Goal: Information Seeking & Learning: Learn about a topic

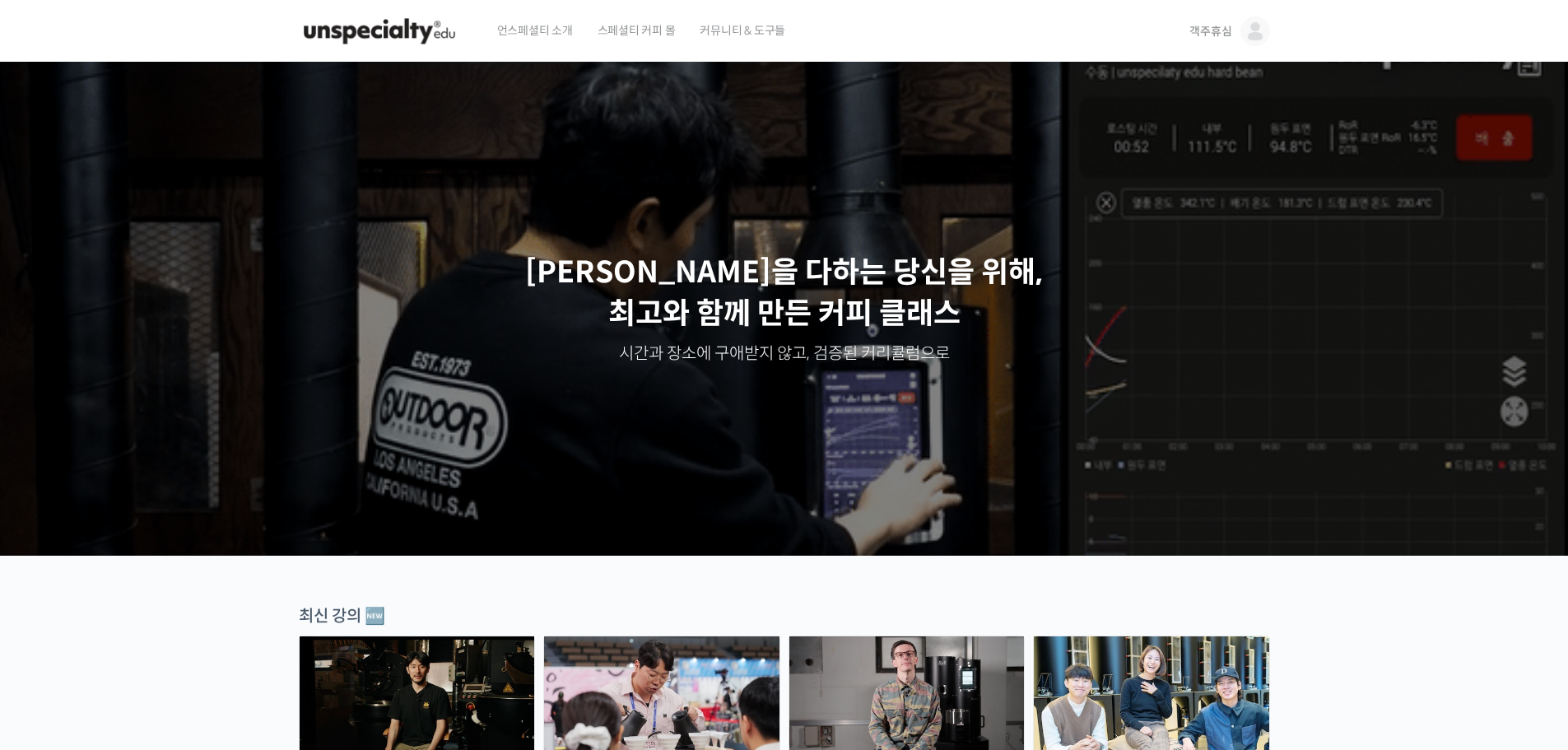
click at [1227, 30] on span "객주휴심" at bounding box center [1211, 31] width 42 height 15
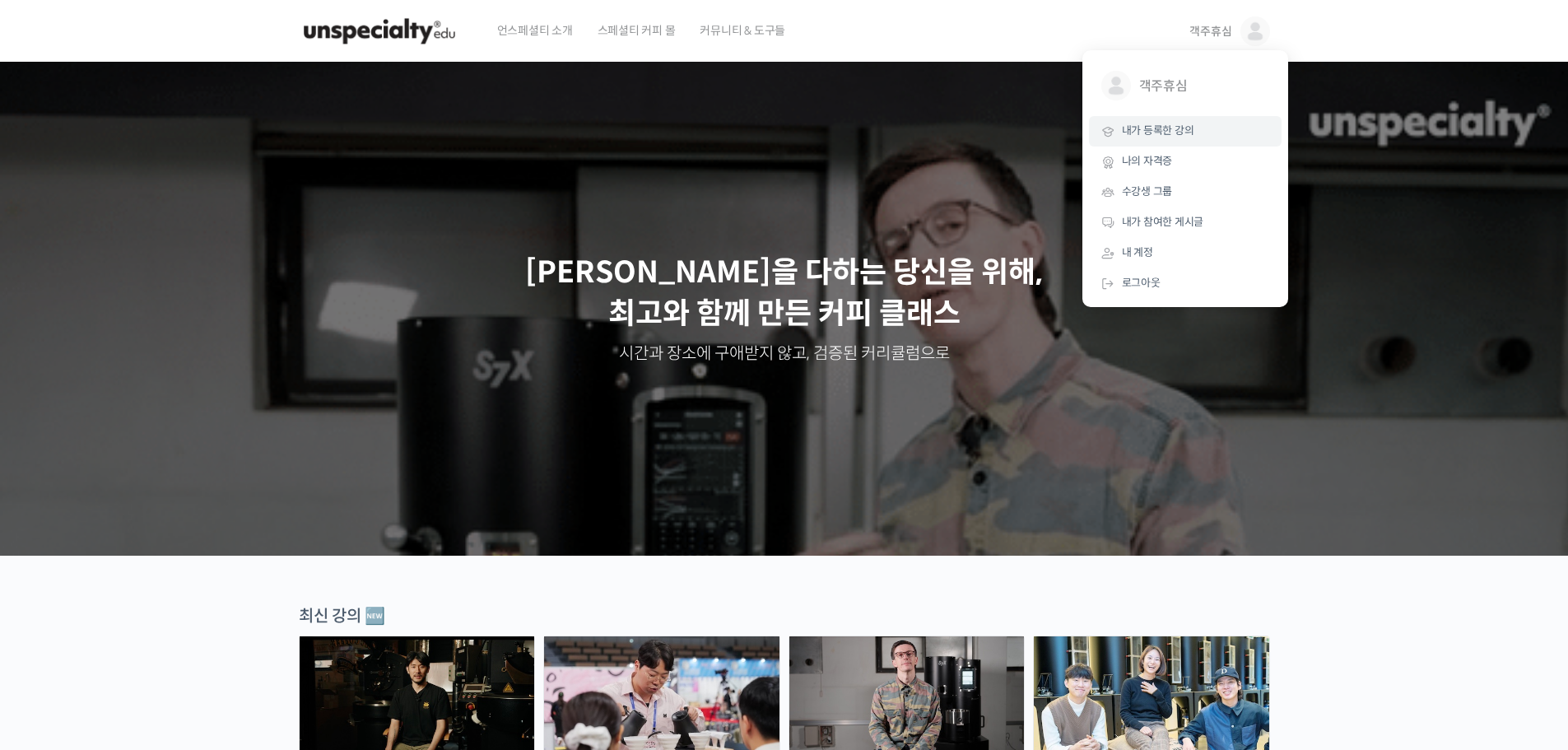
click at [1165, 124] on span "내가 등록한 강의" at bounding box center [1158, 130] width 73 height 14
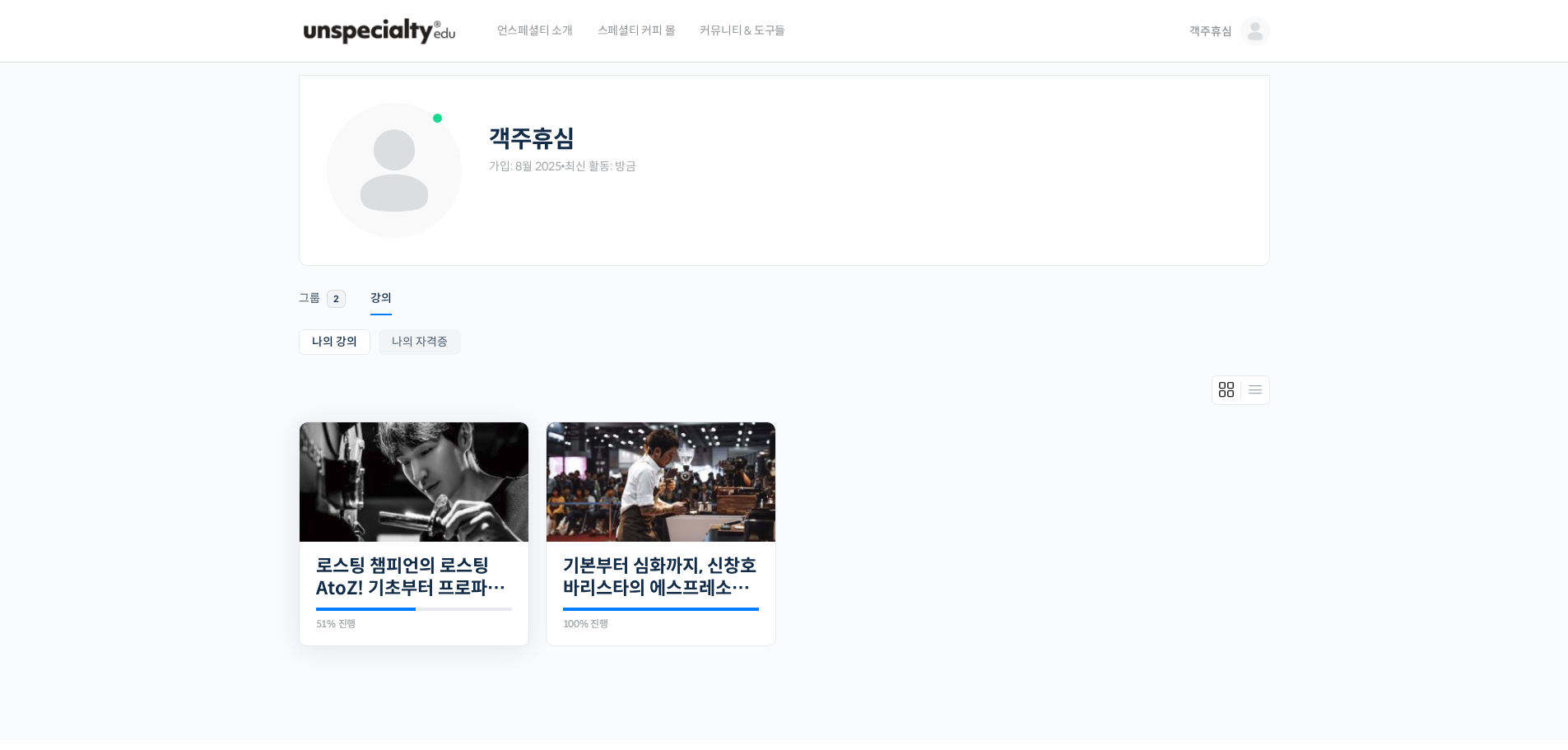
click at [371, 500] on img at bounding box center [414, 482] width 229 height 120
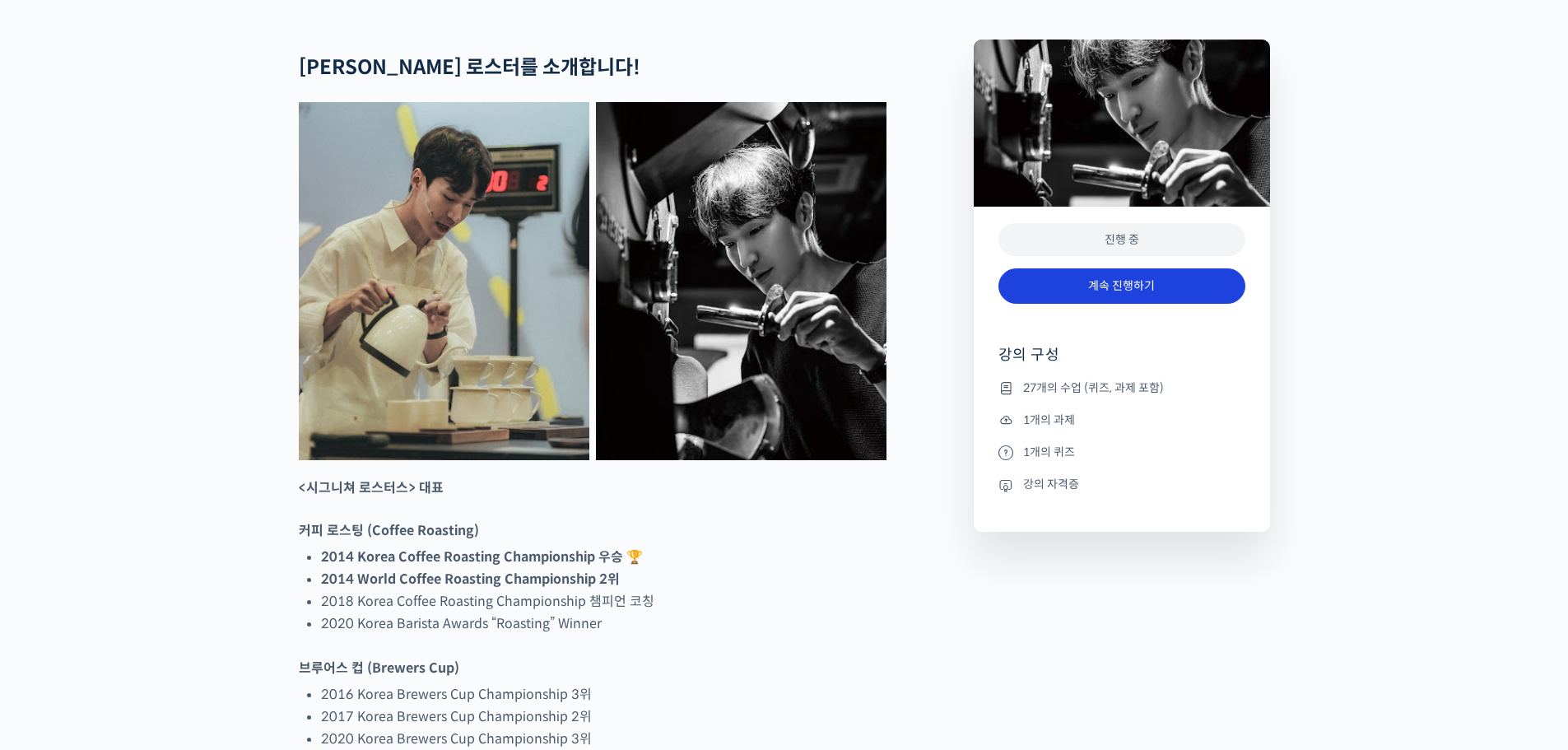
scroll to position [741, 0]
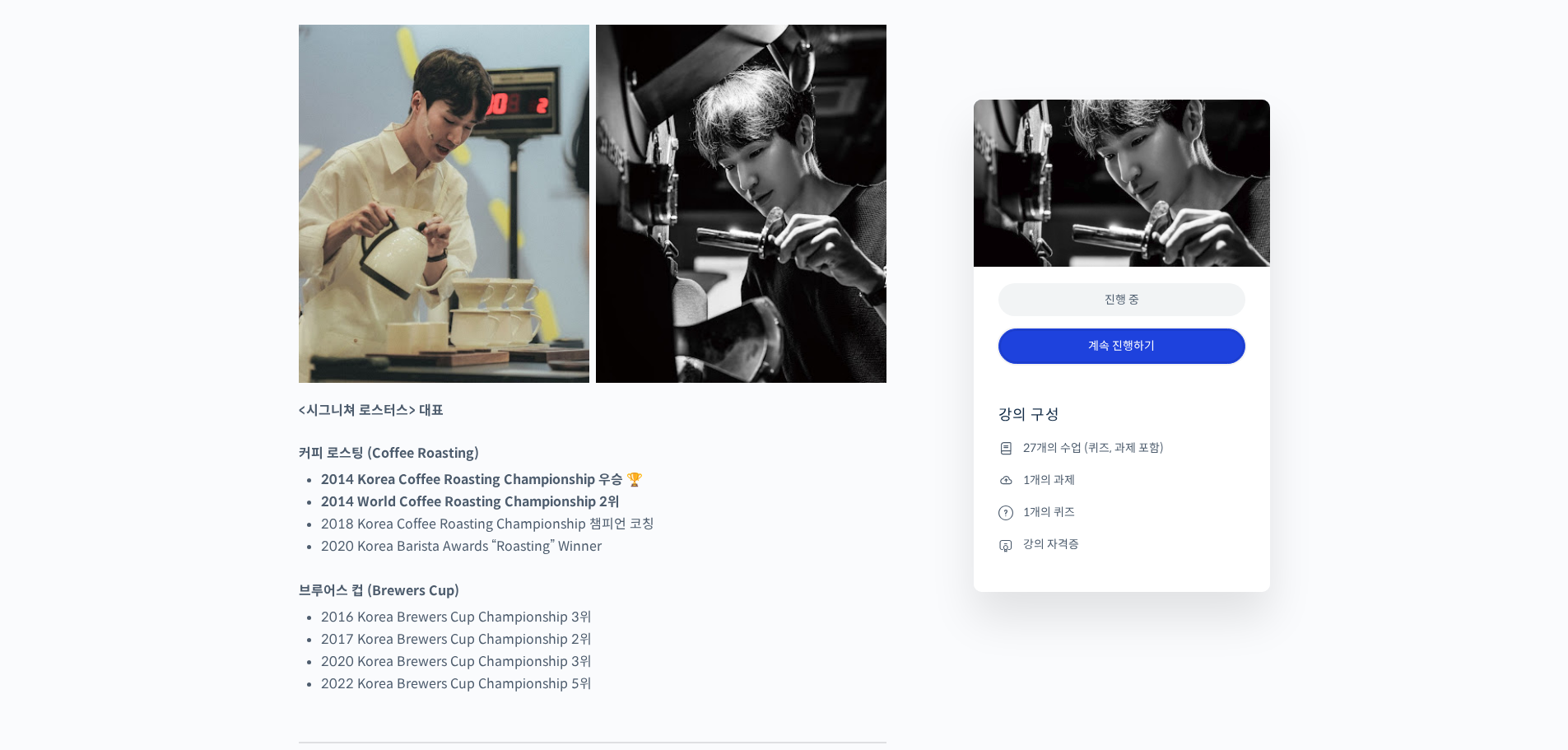
click at [1152, 351] on link "계속 진행하기" at bounding box center [1122, 346] width 247 height 35
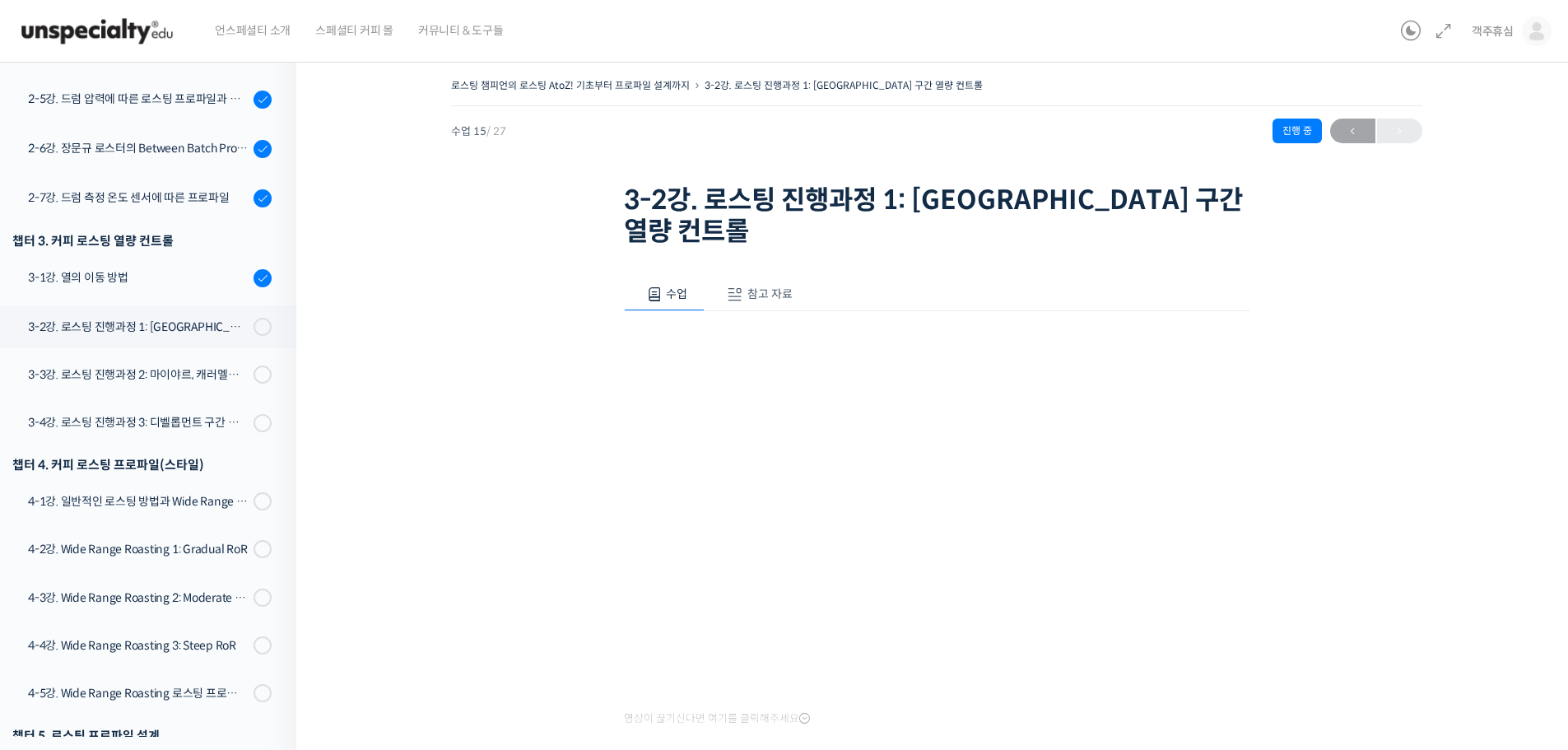
scroll to position [745, 0]
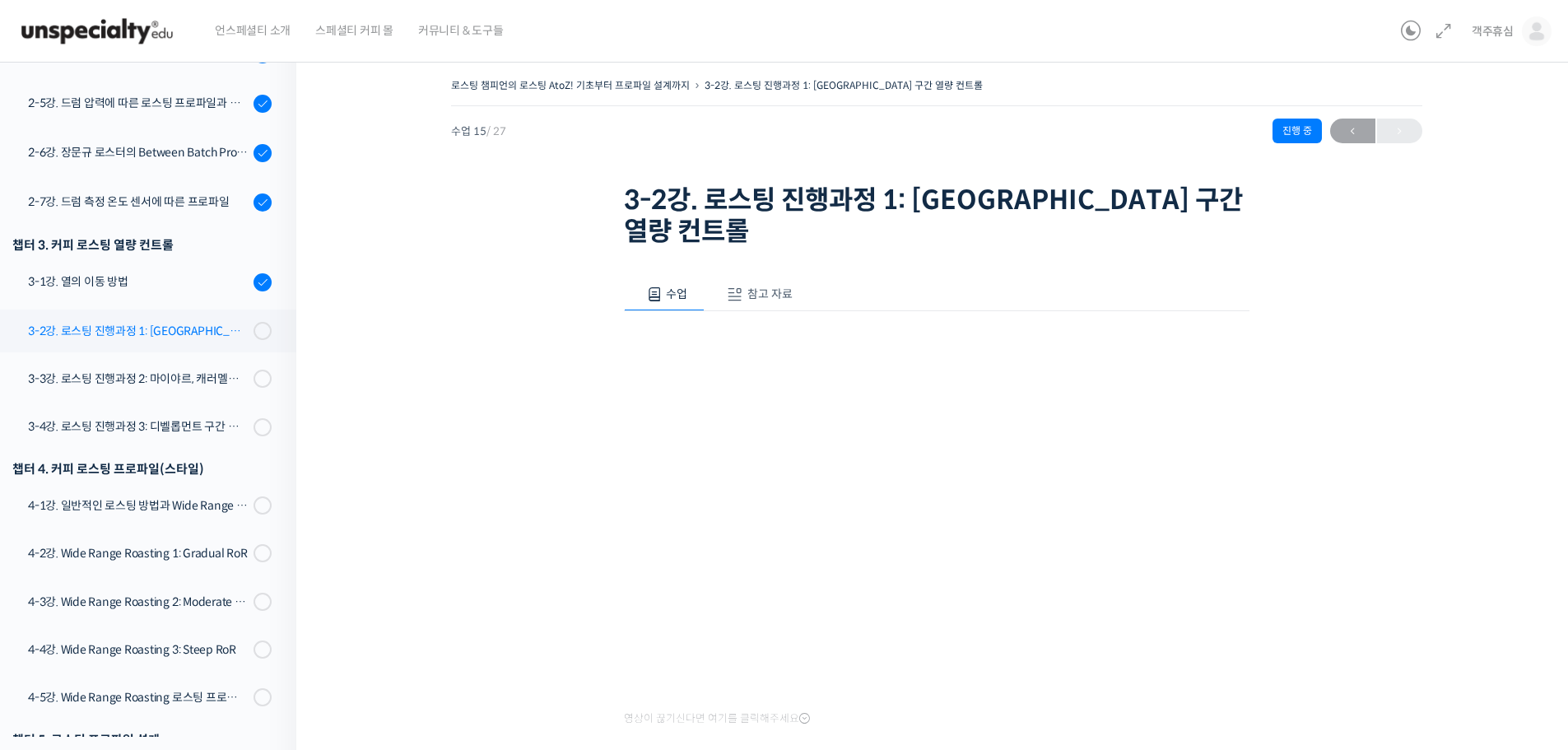
click at [204, 330] on div "3-2강. 로스팅 진행과정 1: 드라잉 구간 열량 컨트롤" at bounding box center [137, 331] width 220 height 18
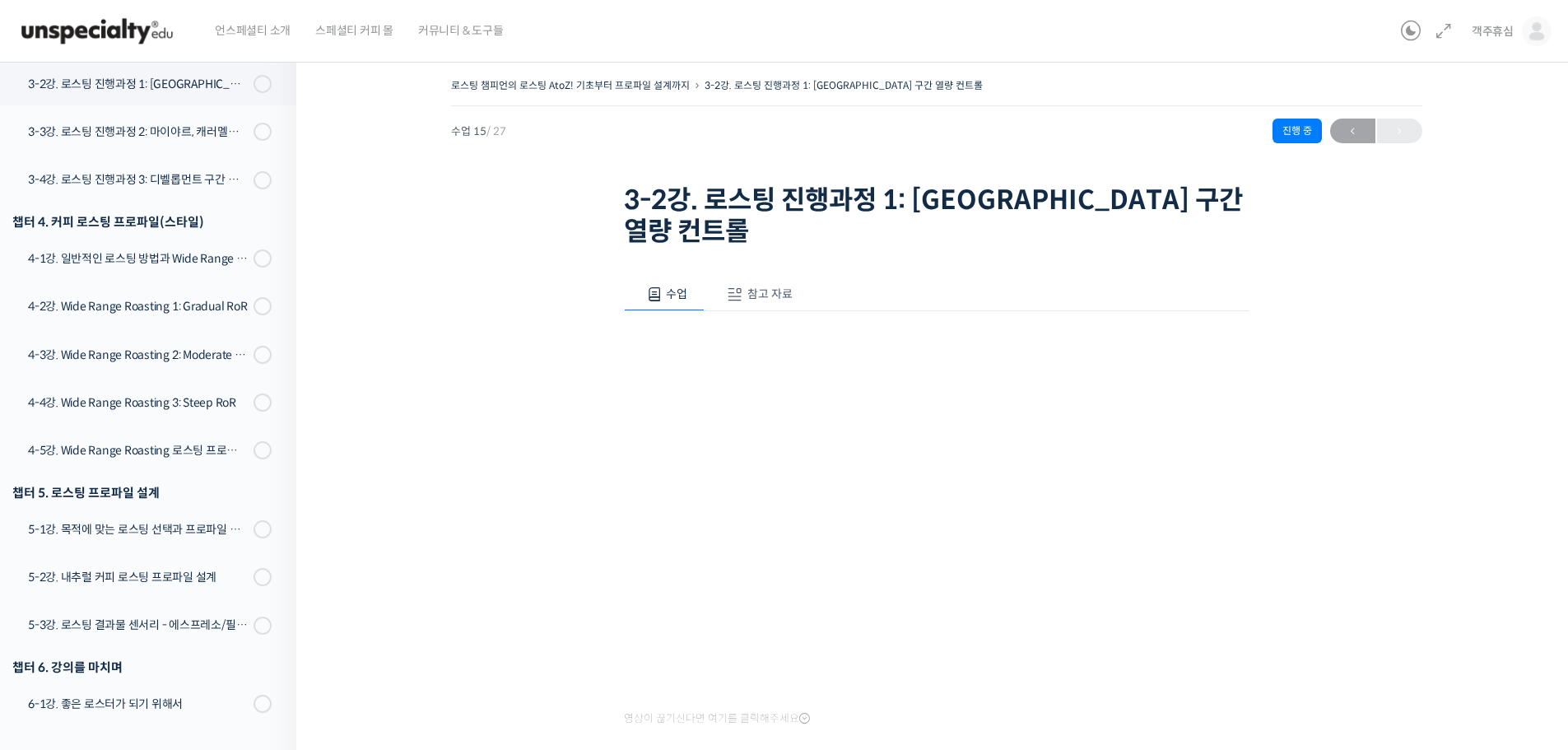
scroll to position [904, 0]
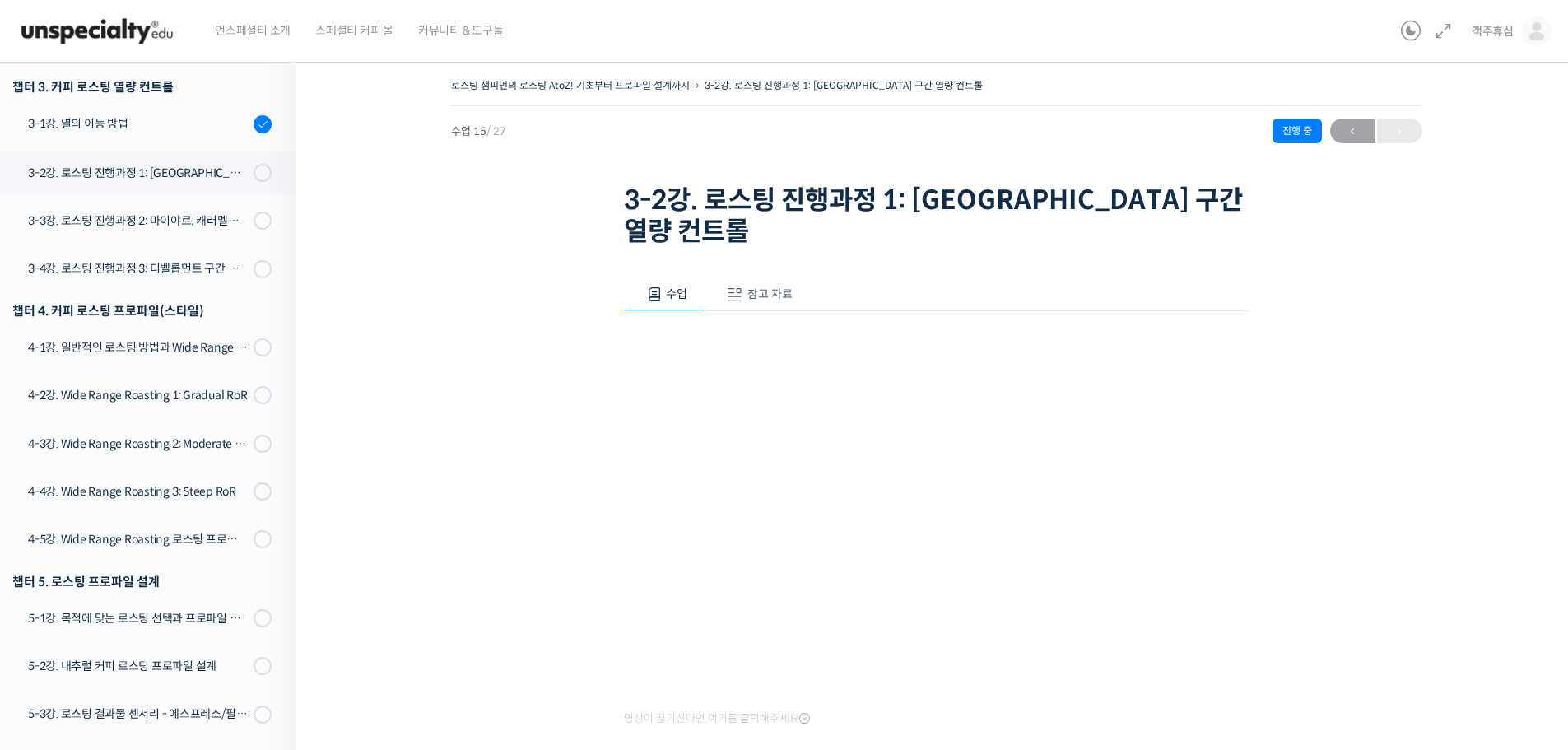
click at [434, 389] on div "로스팅 챔피언의 로스팅 AtoZ! 기초부터 프로파일 설계까지 3-2강. 로스팅 진행과정 1: [GEOGRAPHIC_DATA] 구간 열량 컨트롤…" at bounding box center [937, 469] width 1115 height 791
